Goal: Task Accomplishment & Management: Manage account settings

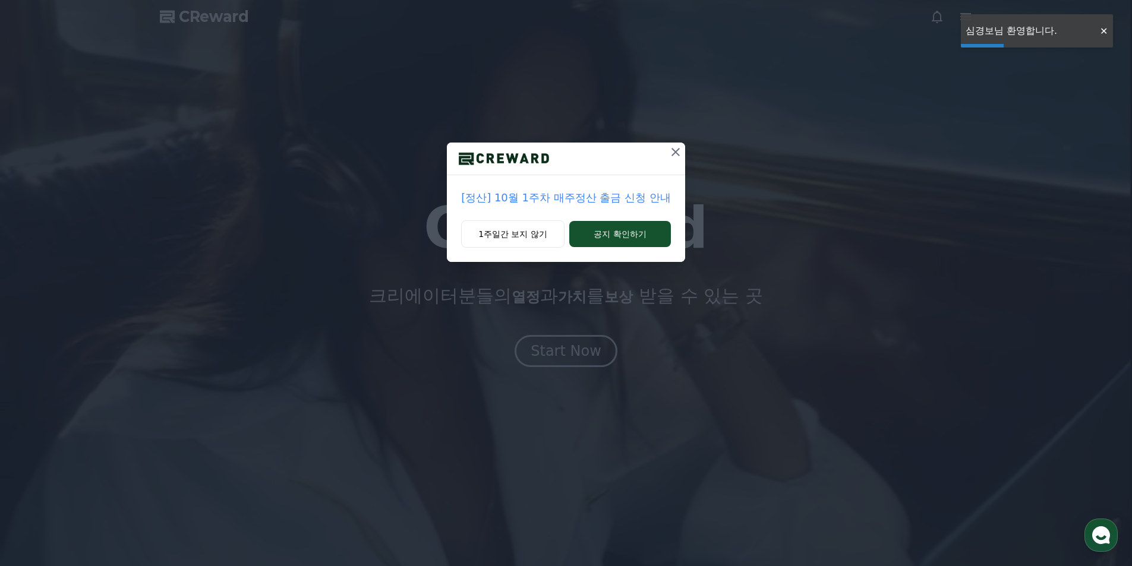
drag, startPoint x: 0, startPoint y: 0, endPoint x: 1105, endPoint y: 33, distance: 1105.4
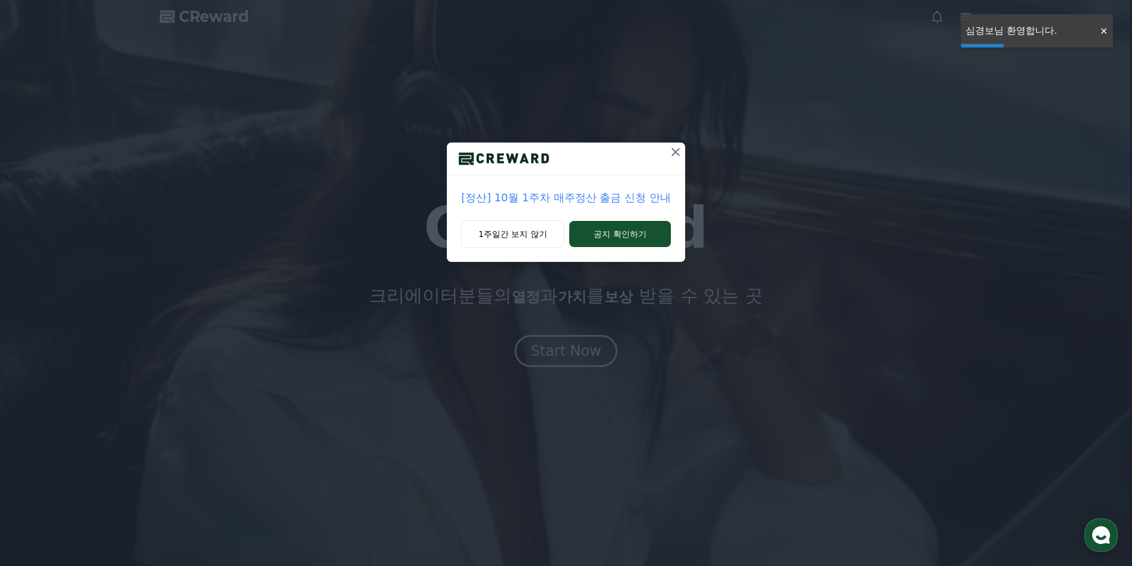
click at [1105, 33] on div at bounding box center [1103, 31] width 19 height 11
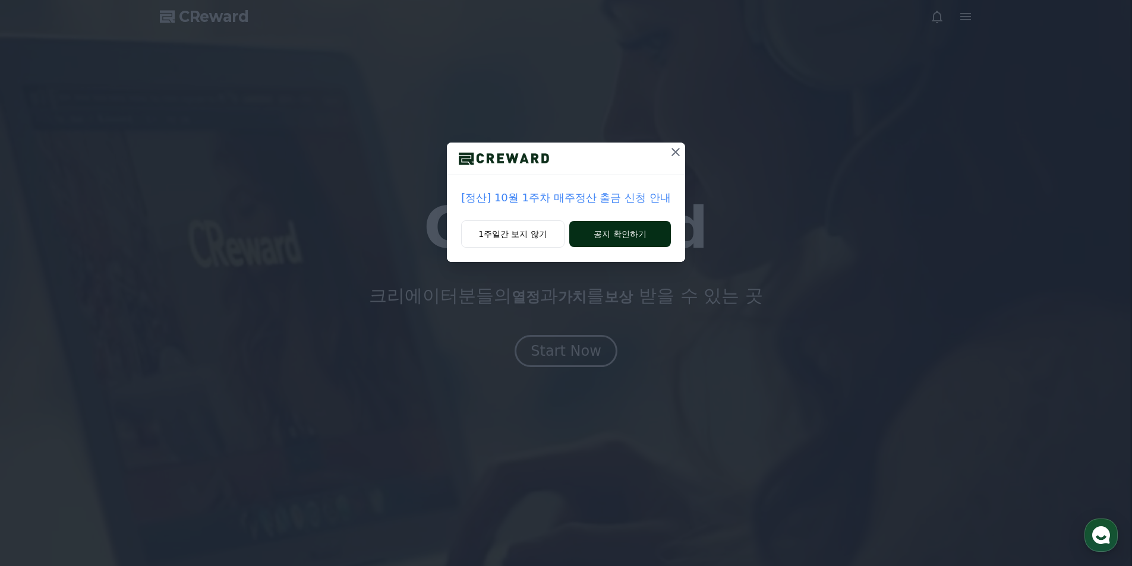
click at [644, 235] on button "공지 확인하기" at bounding box center [620, 234] width 102 height 26
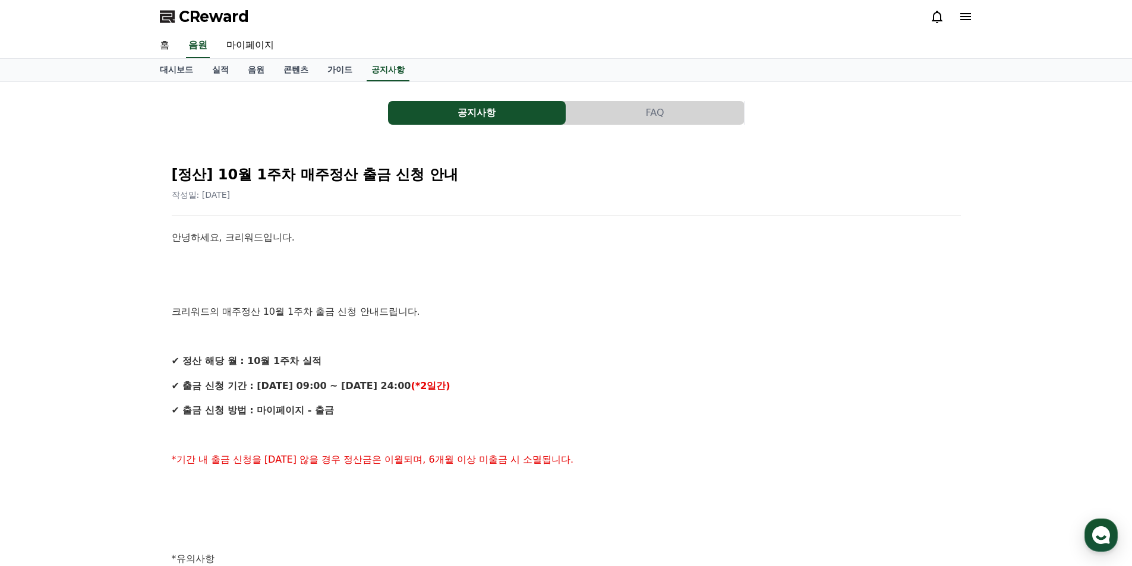
click at [934, 17] on icon at bounding box center [937, 17] width 14 height 14
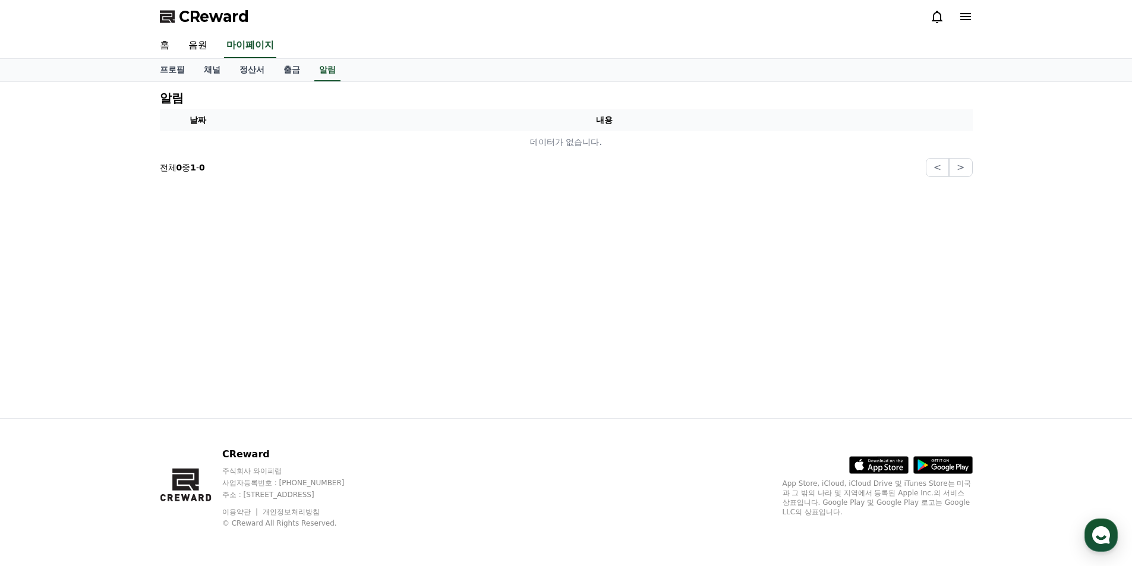
click at [966, 18] on icon at bounding box center [966, 17] width 14 height 14
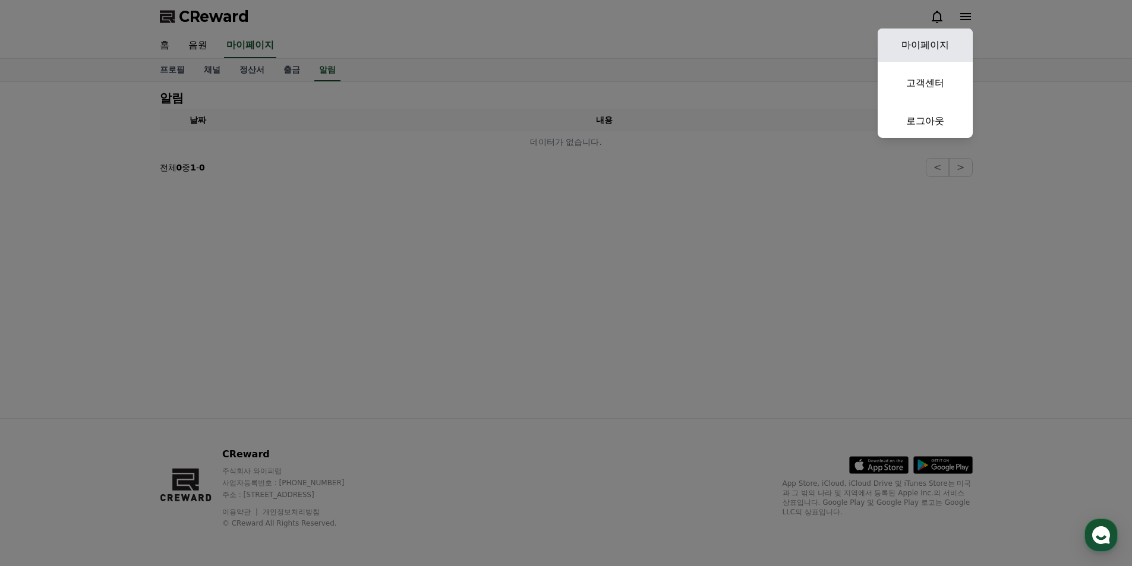
click at [938, 46] on link "마이페이지" at bounding box center [925, 45] width 95 height 33
select select "**********"
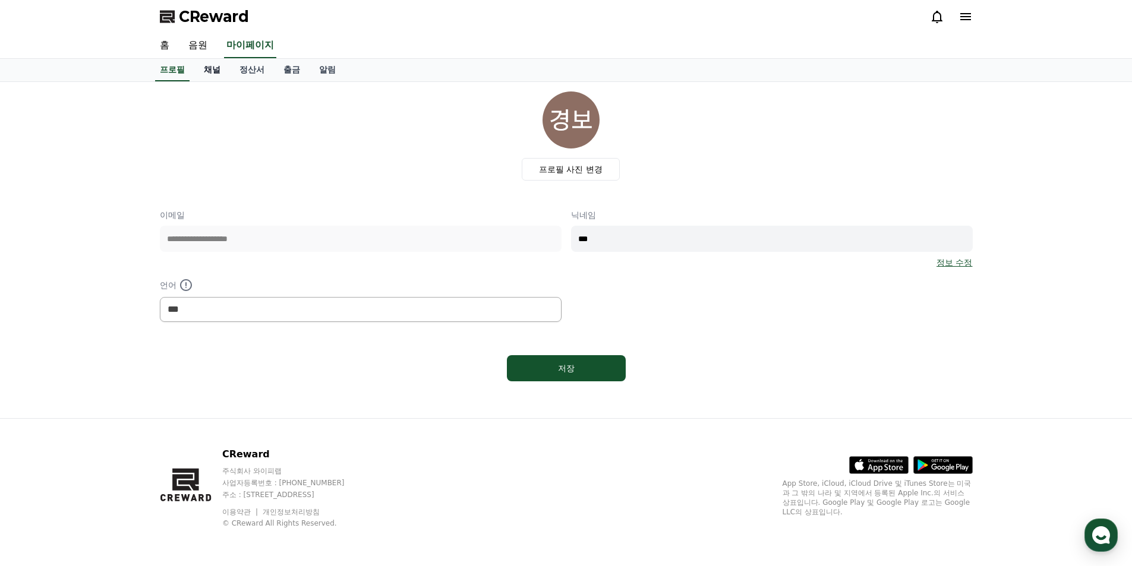
click at [216, 71] on link "채널" at bounding box center [212, 70] width 36 height 23
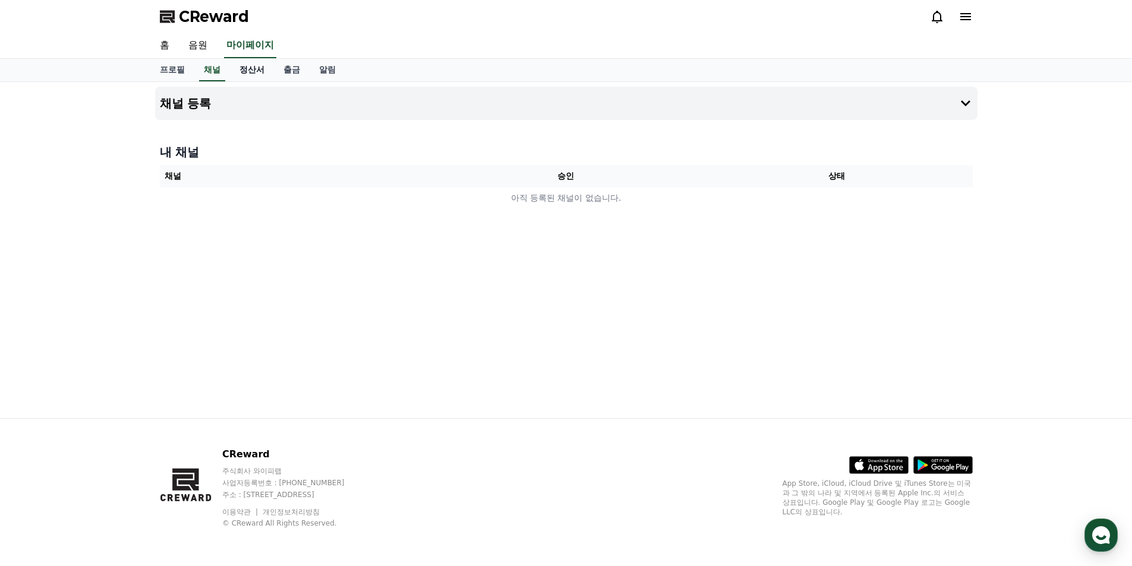
click at [241, 73] on link "정산서" at bounding box center [252, 70] width 44 height 23
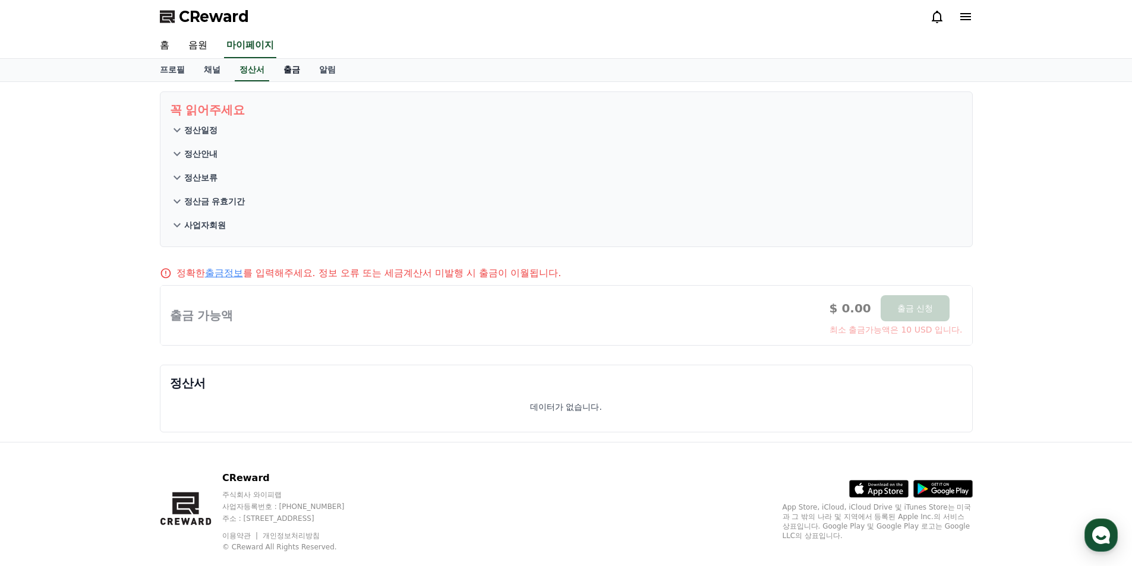
click at [279, 73] on link "출금" at bounding box center [292, 70] width 36 height 23
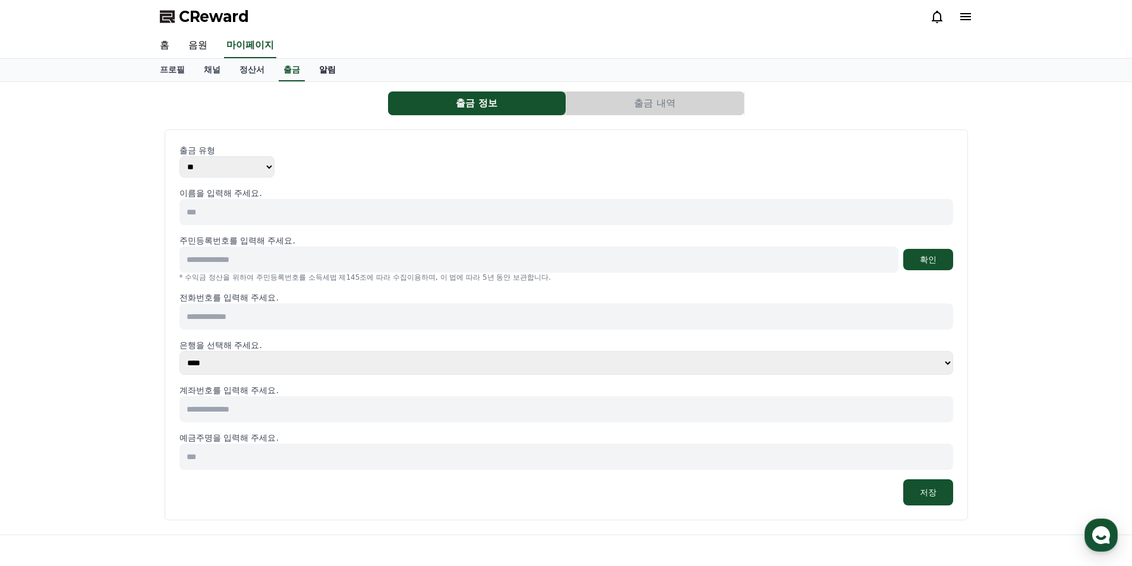
click at [323, 73] on link "알림" at bounding box center [328, 70] width 36 height 23
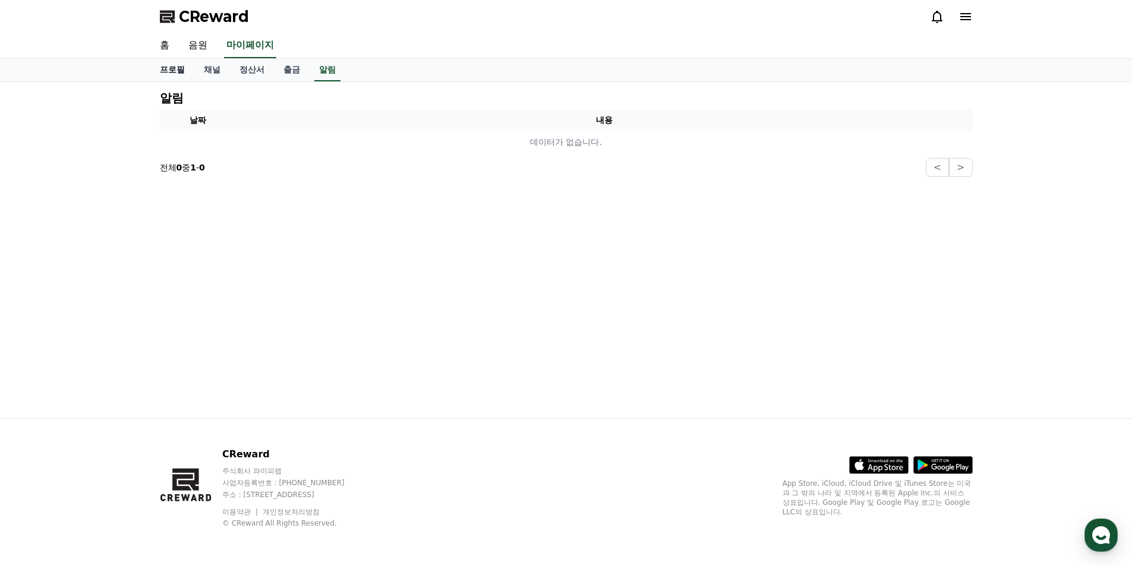
click at [175, 71] on link "프로필" at bounding box center [172, 70] width 44 height 23
select select "**********"
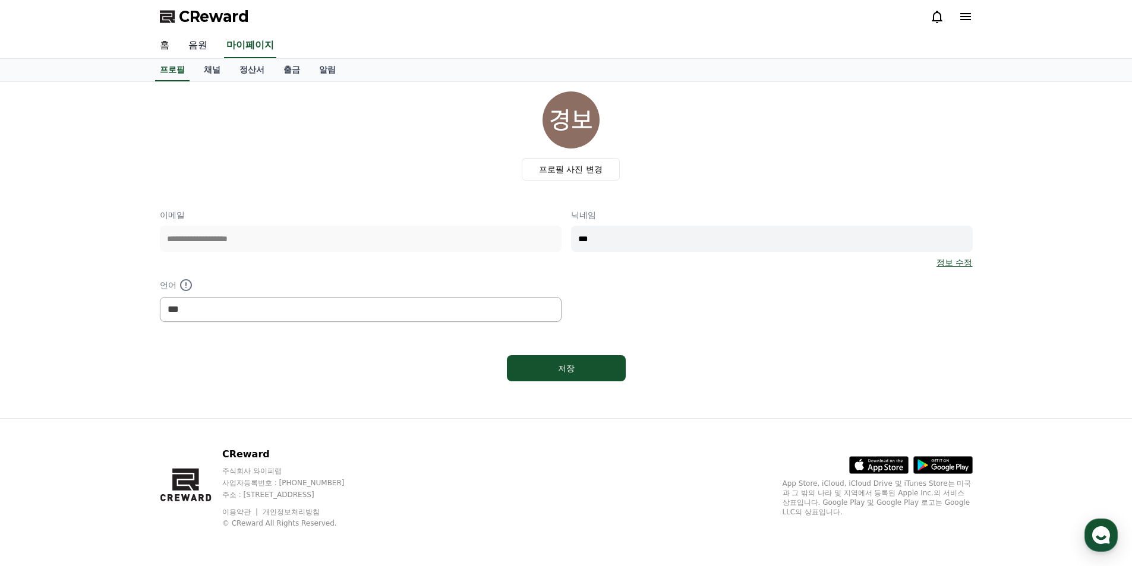
click at [201, 43] on link "음원" at bounding box center [198, 45] width 38 height 25
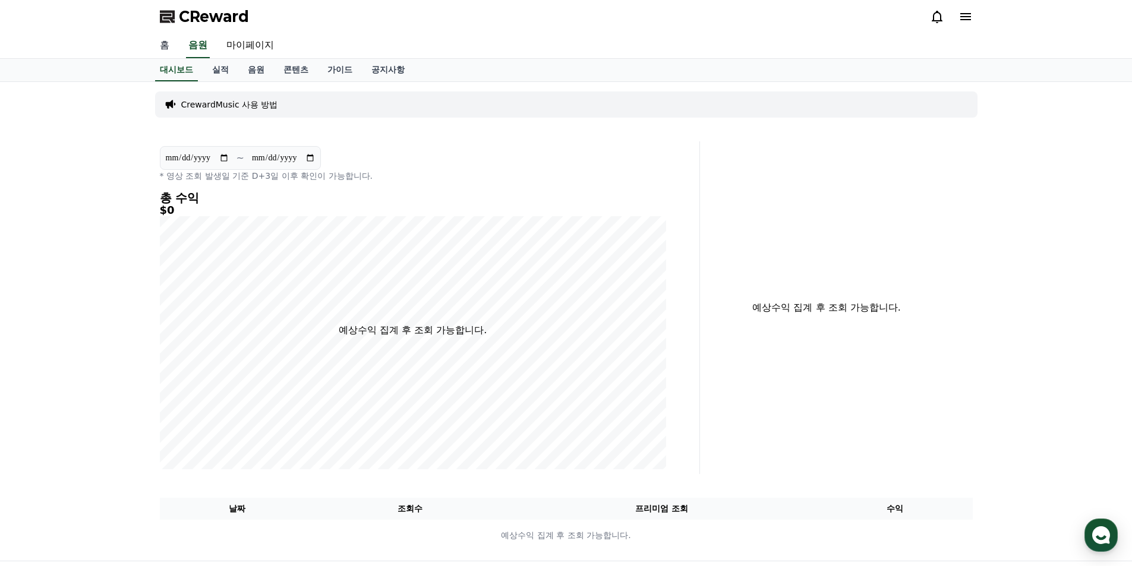
click at [162, 43] on link "홈" at bounding box center [164, 45] width 29 height 25
